Goal: Answer question/provide support

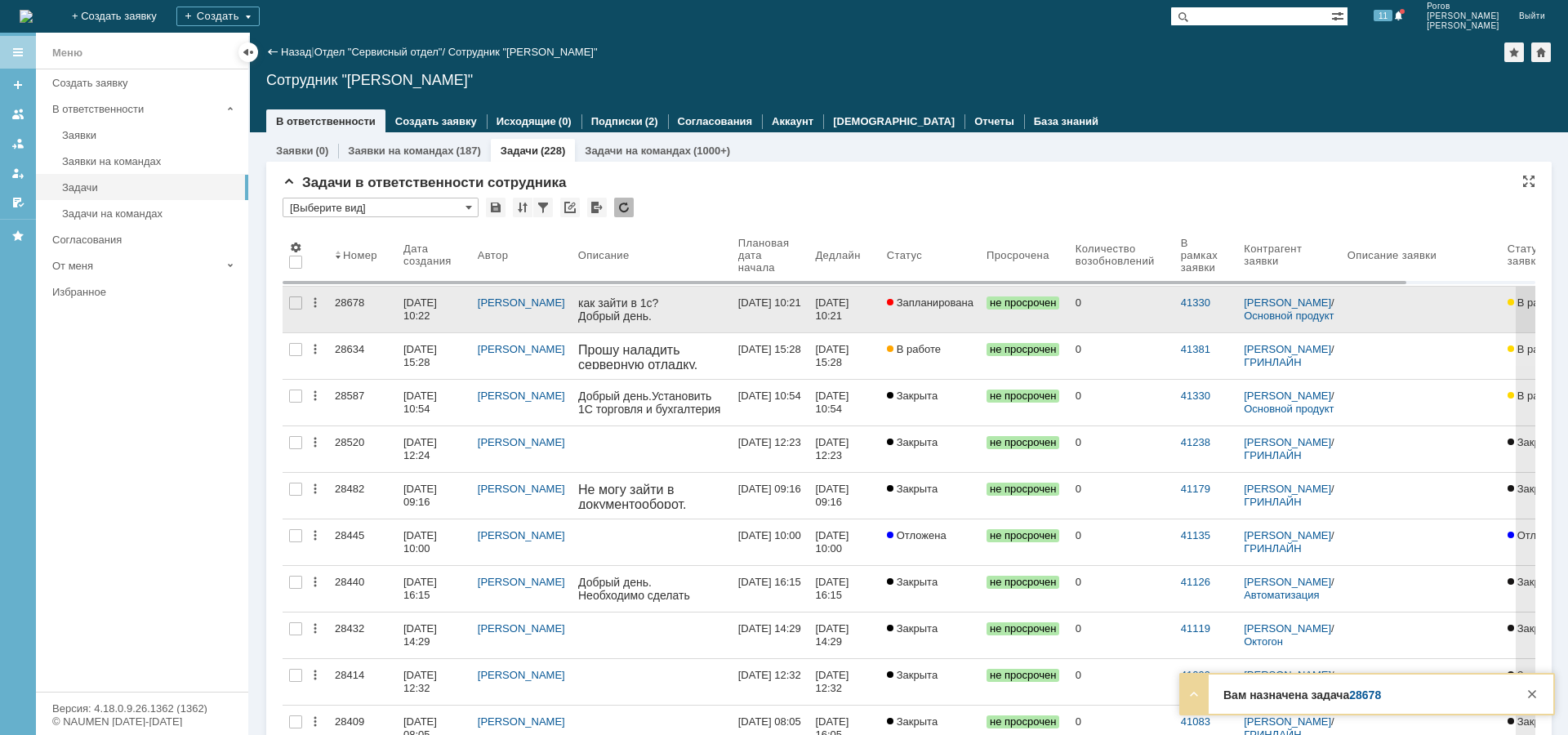
click at [360, 302] on div "28678" at bounding box center [363, 303] width 56 height 13
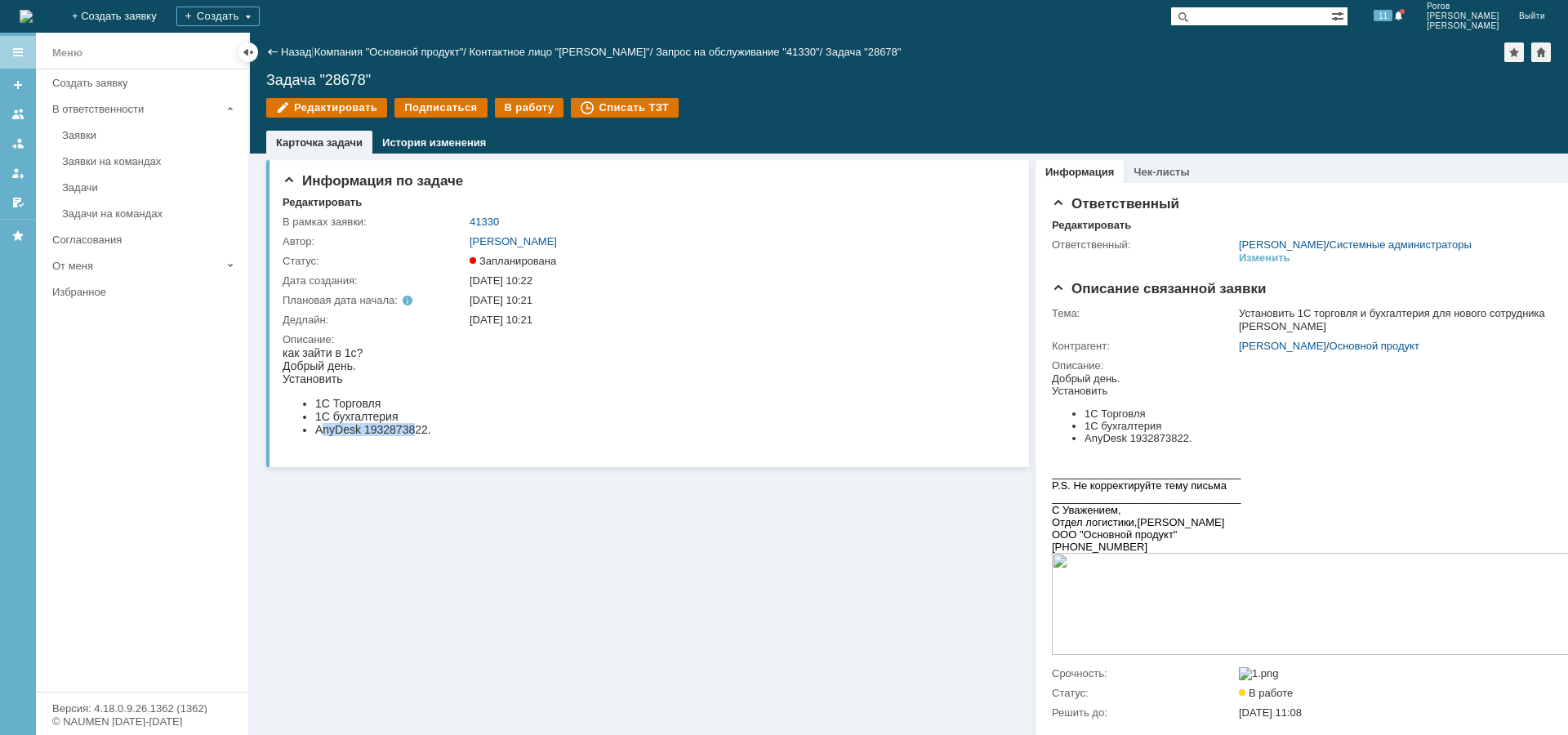
drag, startPoint x: 325, startPoint y: 432, endPoint x: 412, endPoint y: 437, distance: 87.1
click at [412, 437] on body "как зайти в 1с? Добрый день. Установить 1С Торговля 1С бухгалтерия AnyDesk 1932…" at bounding box center [357, 397] width 148 height 102
click at [390, 430] on li "AnyDesk 1932873822." at bounding box center [373, 429] width 116 height 13
click at [377, 429] on li "AnyDesk 1932873822." at bounding box center [373, 429] width 116 height 13
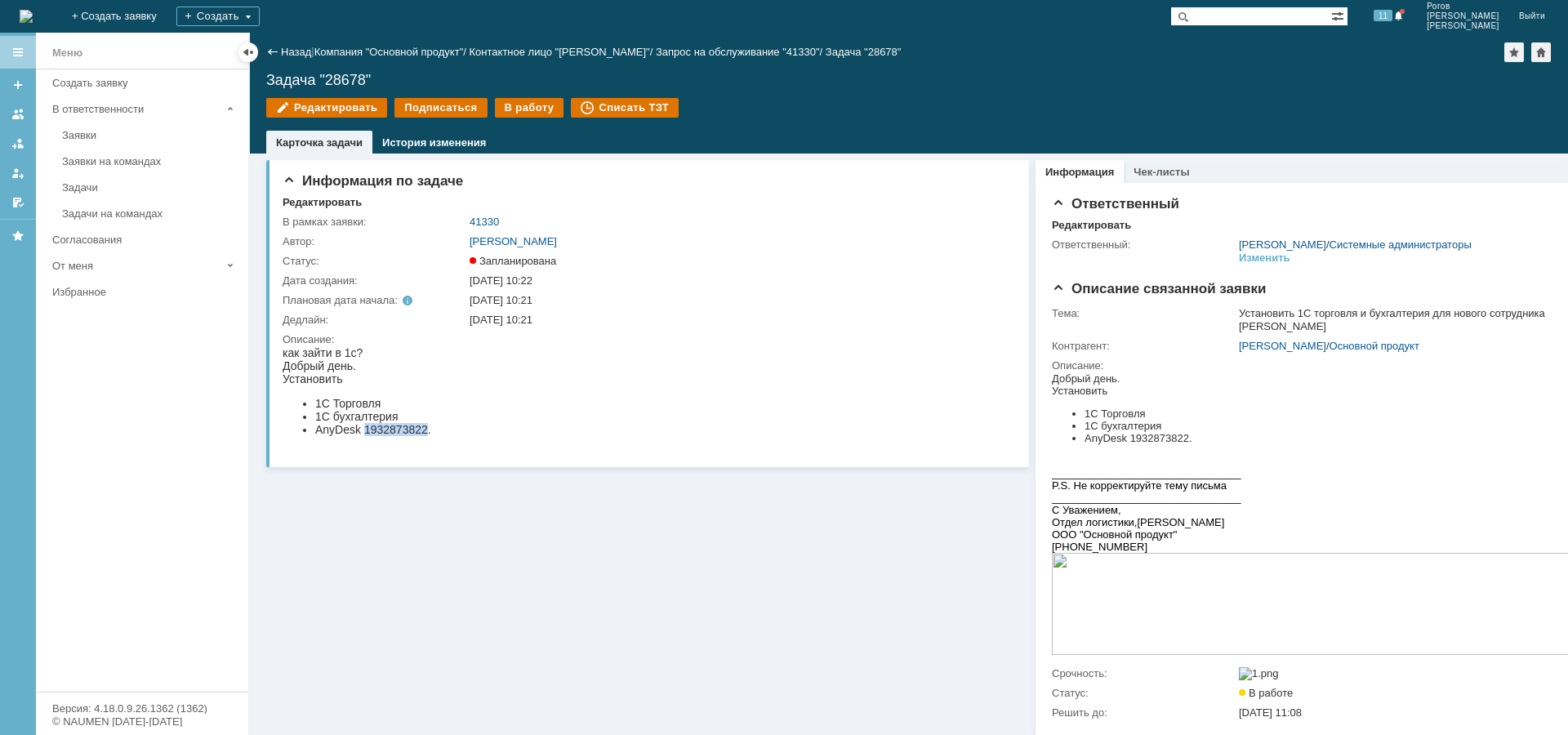
copy li "1932873822"
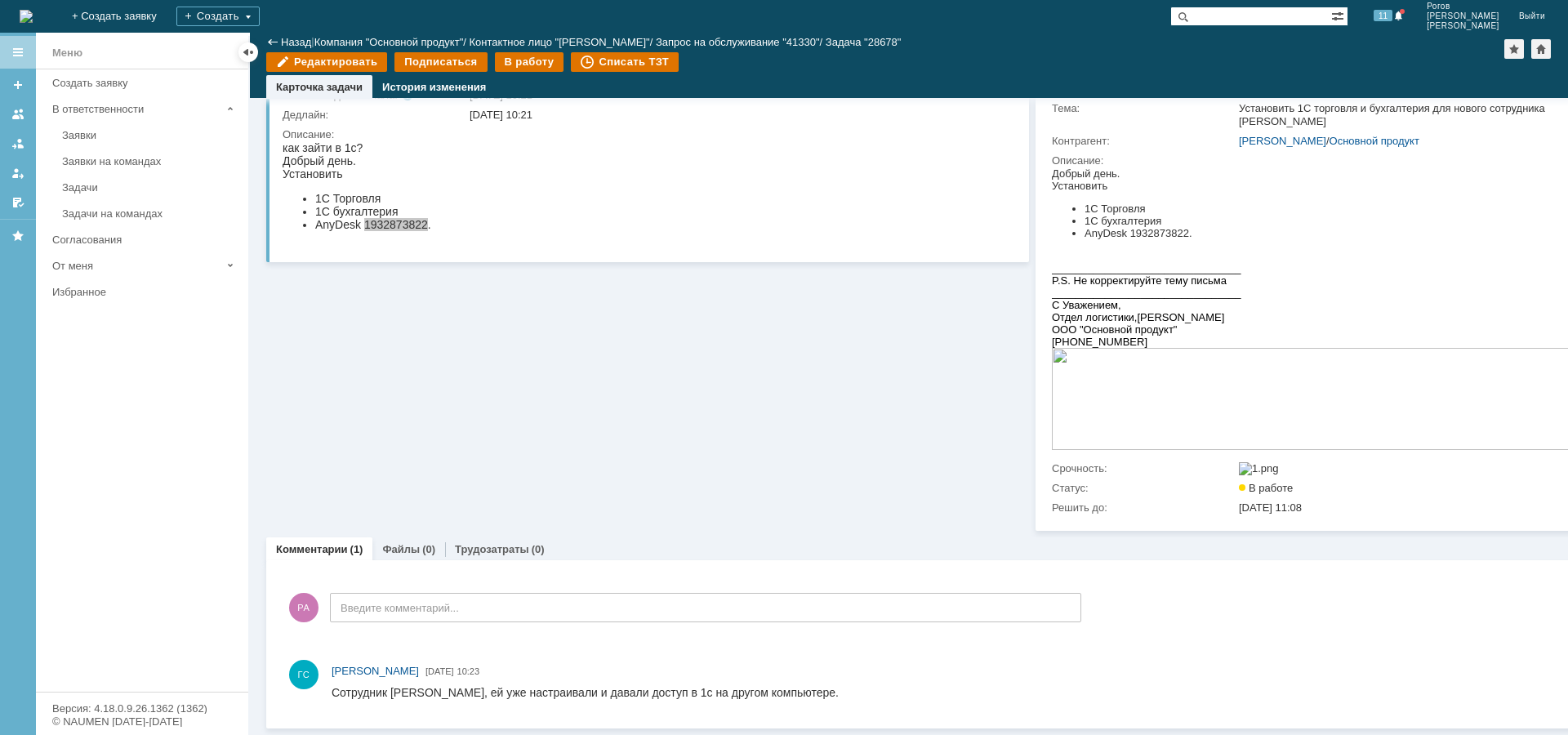
click at [448, 611] on div "РА Введите комментарий..." at bounding box center [682, 610] width 798 height 76
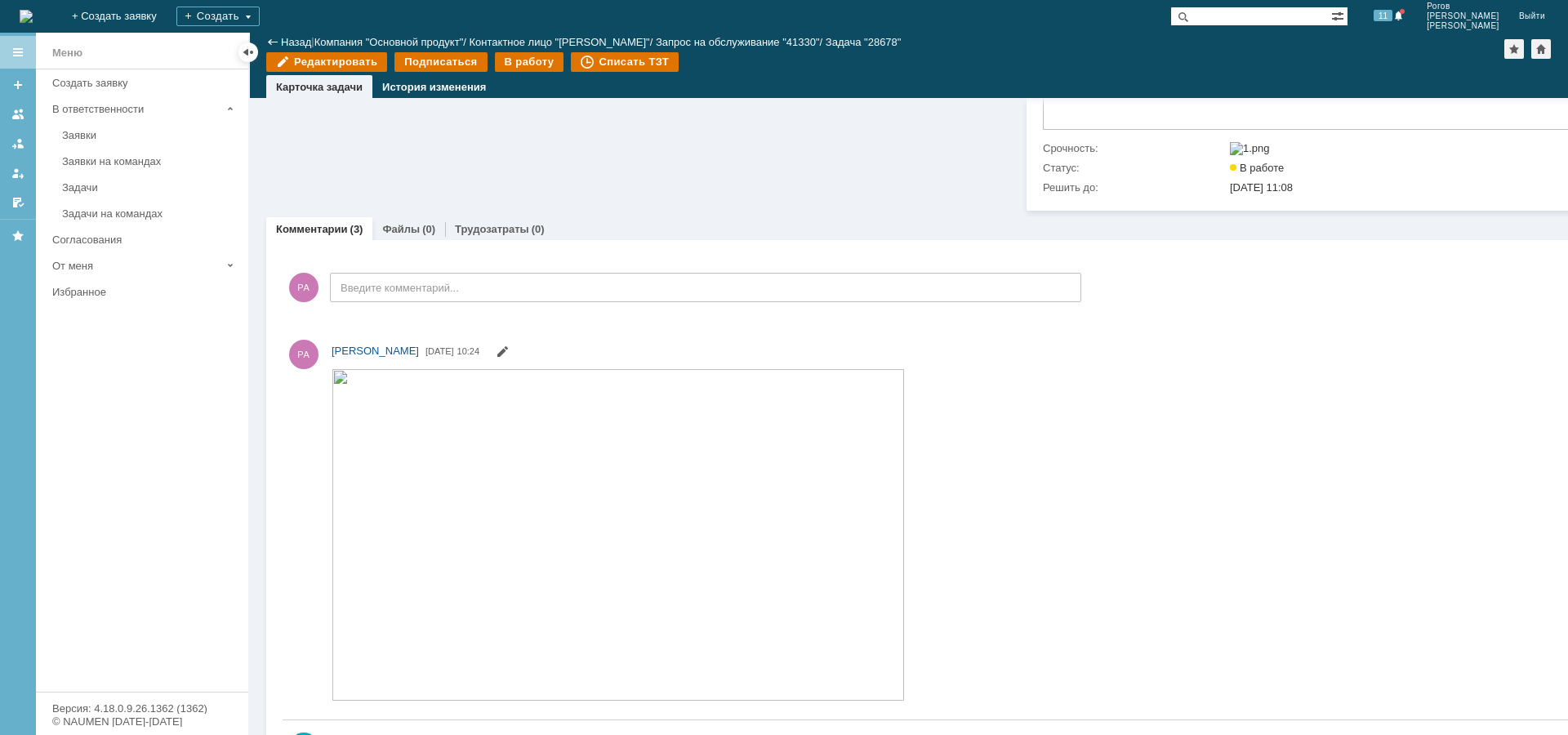
scroll to position [468, 0]
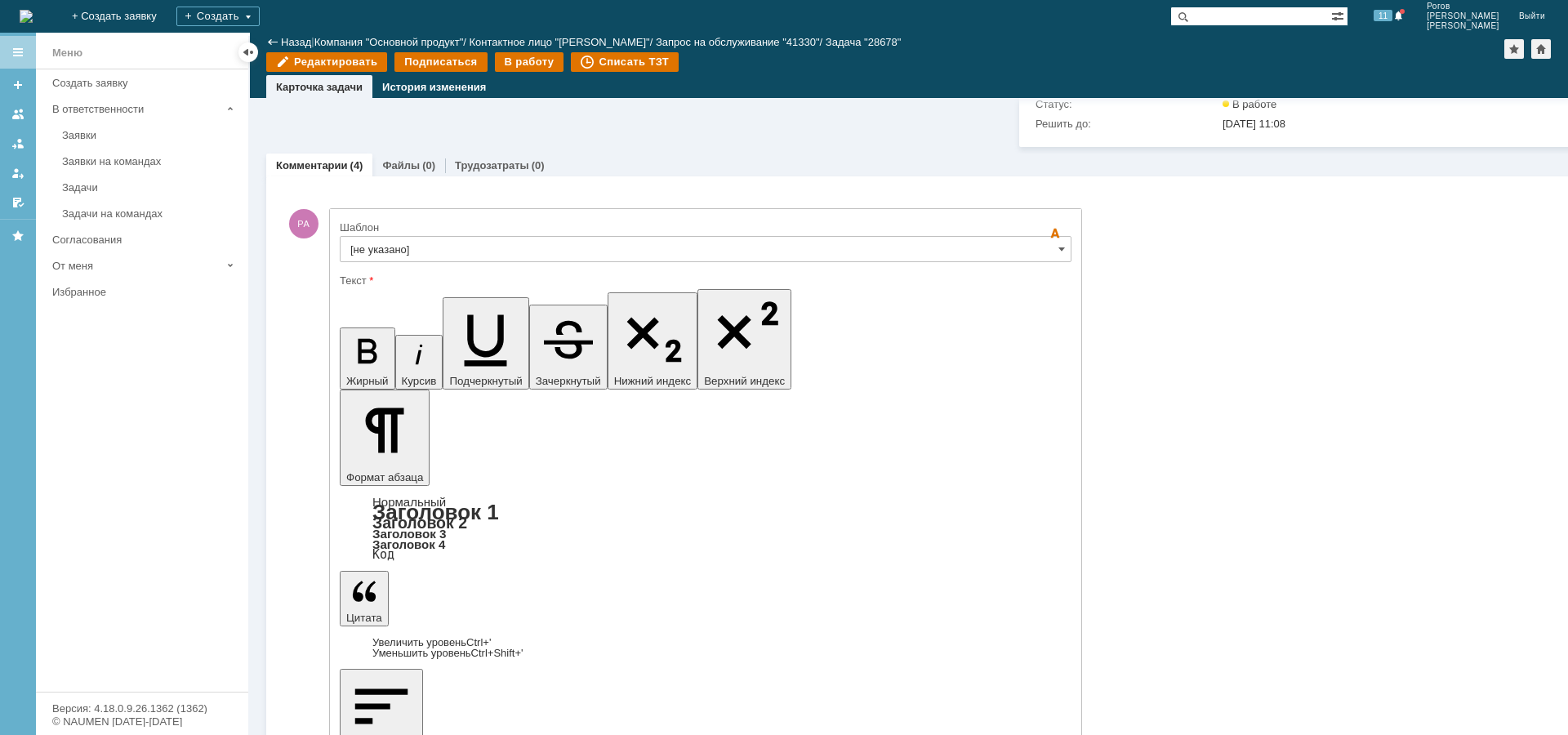
scroll to position [572, 0]
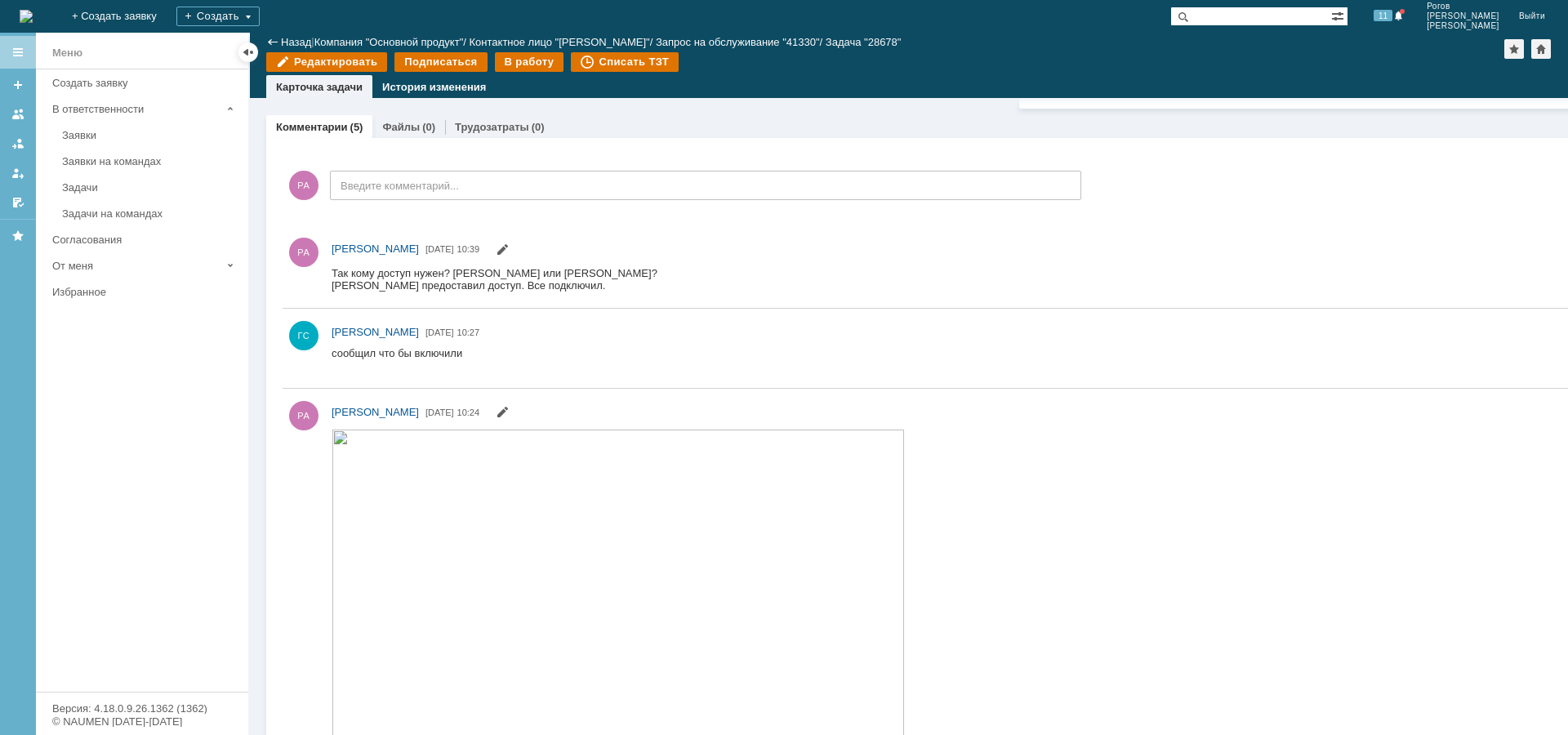
scroll to position [653, 0]
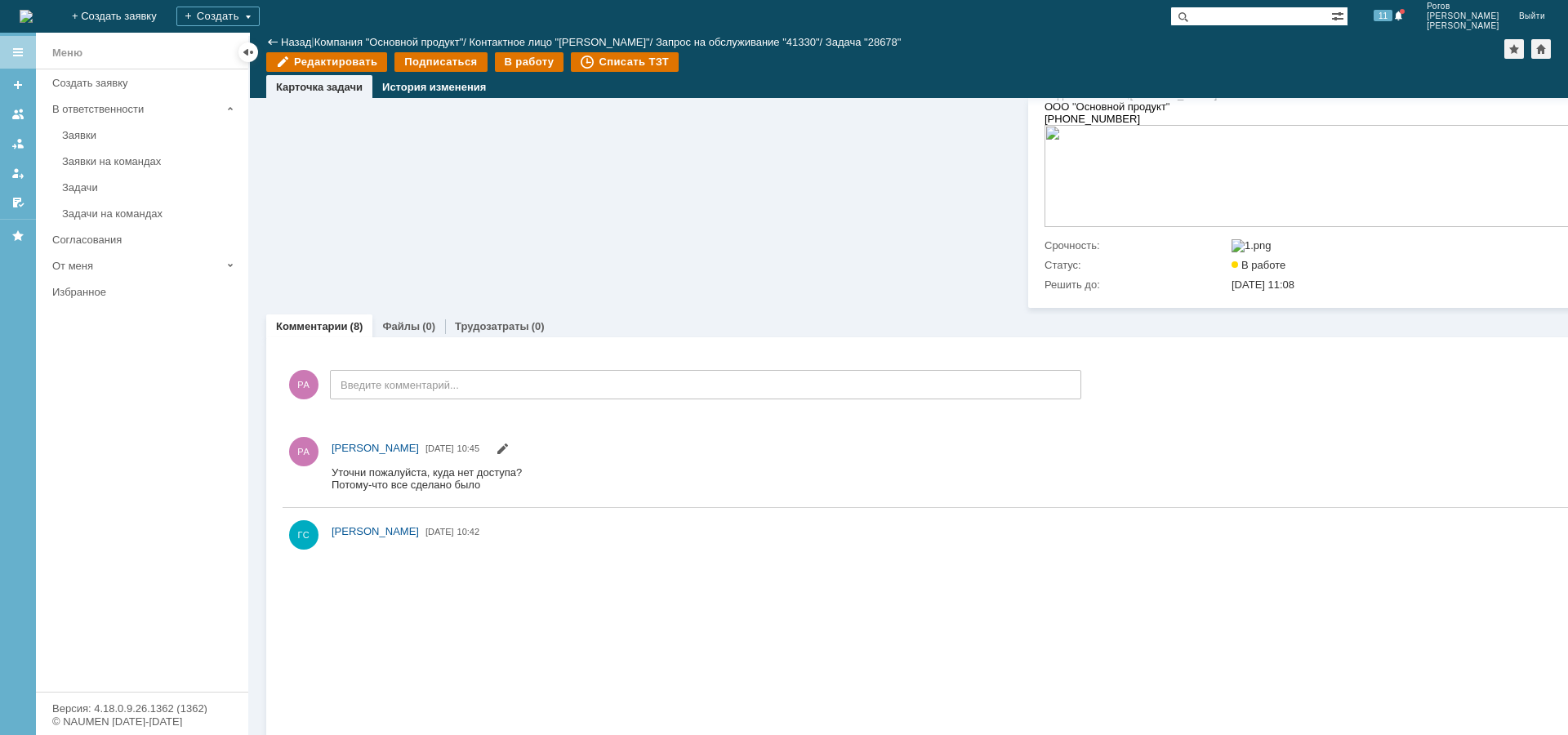
scroll to position [326, 0]
